Goal: Information Seeking & Learning: Understand process/instructions

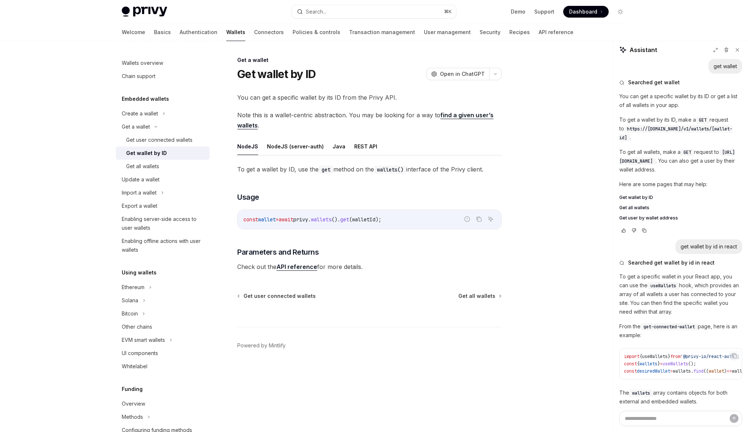
scroll to position [249, 0]
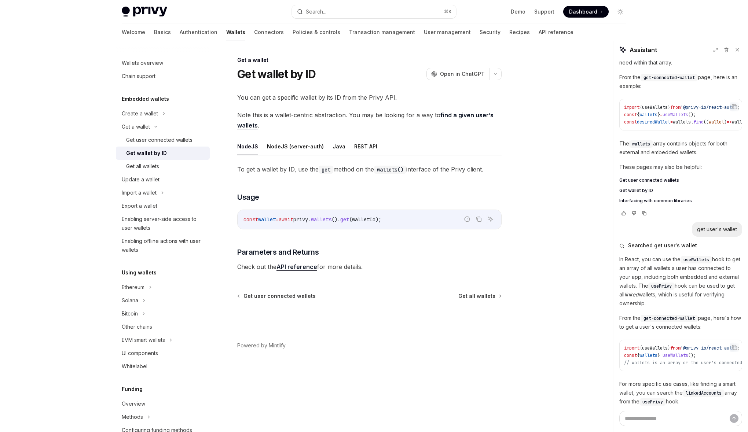
click at [139, 32] on div "Welcome Basics Authentication Wallets Connectors Policies & controls Transactio…" at bounding box center [348, 32] width 452 height 18
click at [180, 34] on link "Authentication" at bounding box center [199, 32] width 38 height 18
type textarea "*"
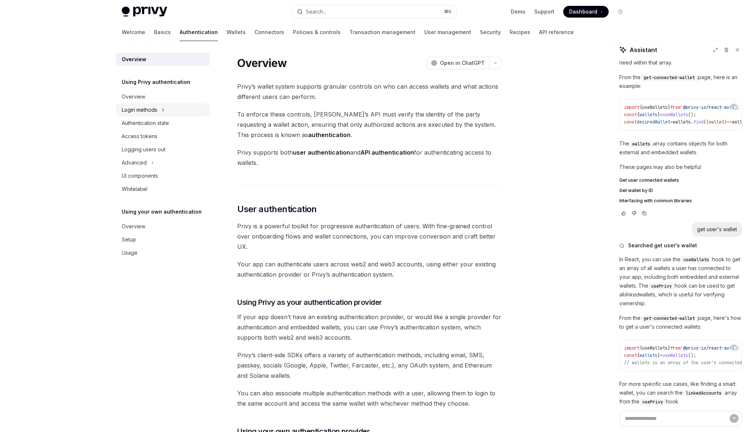
click at [154, 109] on div "Login methods" at bounding box center [140, 110] width 36 height 9
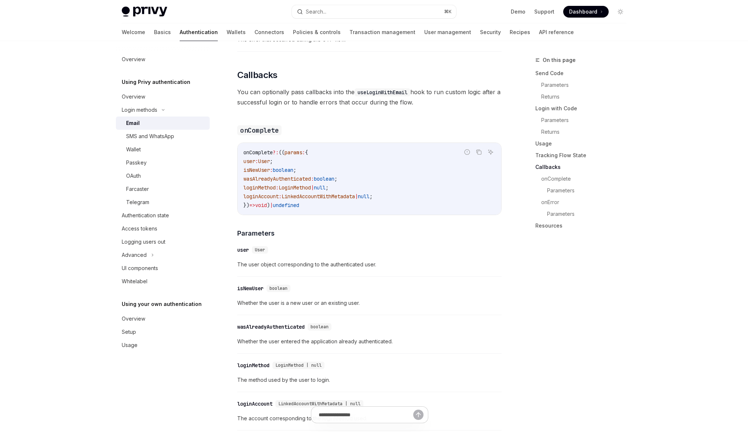
scroll to position [1039, 0]
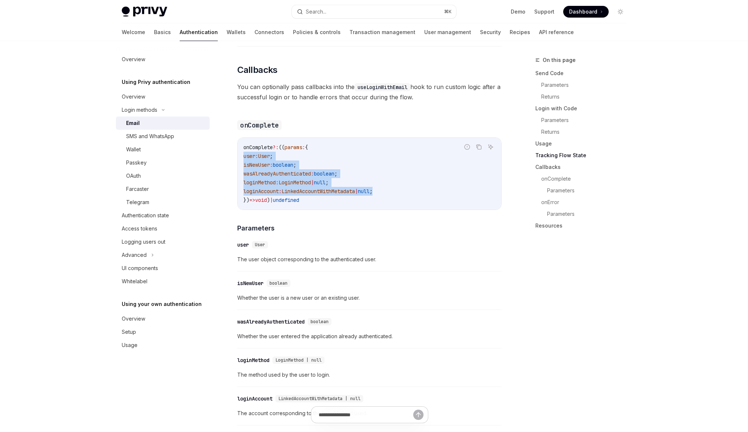
drag, startPoint x: 406, startPoint y: 187, endPoint x: 234, endPoint y: 156, distance: 175.5
copy code "user : User ; isNewUser : boolean ; wasAlreadyAuthenticated : boolean ; loginMe…"
